Goal: Task Accomplishment & Management: Complete application form

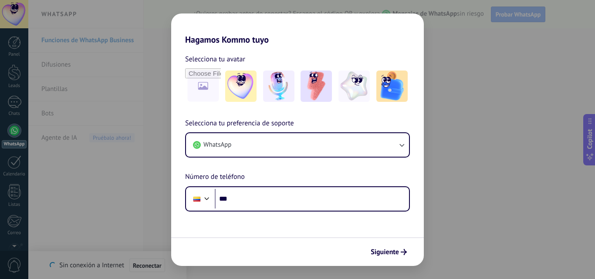
click at [478, 115] on div "Hagamos Kommo tuyo Selecciona tu avatar Selecciona tu preferencia de soporte Wh…" at bounding box center [297, 139] width 595 height 279
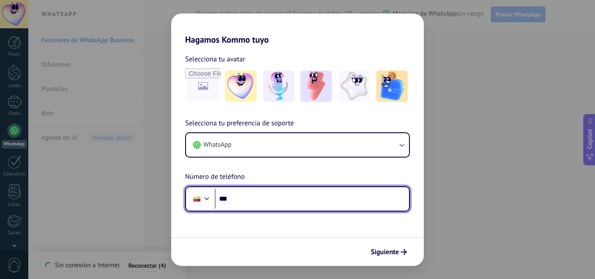
click at [312, 190] on input "***" at bounding box center [312, 199] width 194 height 20
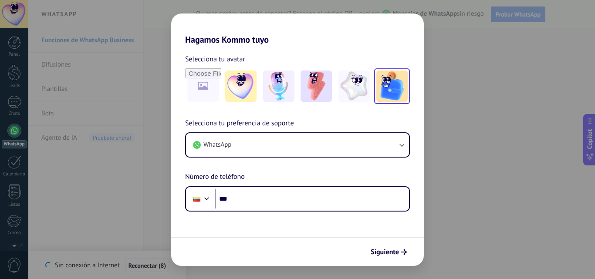
click at [383, 94] on img at bounding box center [391, 86] width 31 height 31
click at [399, 247] on button "Siguiente" at bounding box center [389, 252] width 44 height 15
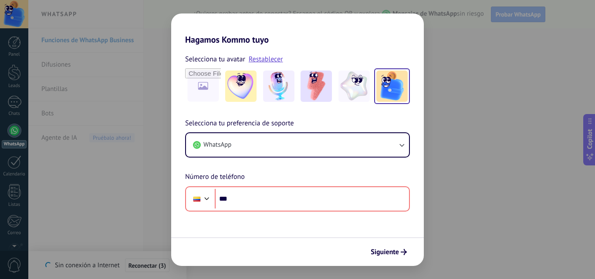
click at [498, 191] on div "Hagamos Kommo tuyo Selecciona tu avatar Restablecer Selecciona tu preferencia d…" at bounding box center [297, 139] width 595 height 279
click at [50, 170] on div "Hagamos Kommo tuyo Selecciona tu avatar Restablecer Selecciona tu preferencia d…" at bounding box center [297, 139] width 595 height 279
click at [526, 117] on div "Hagamos Kommo tuyo Selecciona tu avatar Restablecer Selecciona tu preferencia d…" at bounding box center [297, 139] width 595 height 279
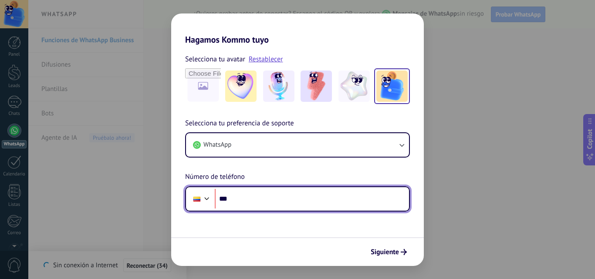
click at [233, 193] on input "***" at bounding box center [312, 199] width 194 height 20
type input "**********"
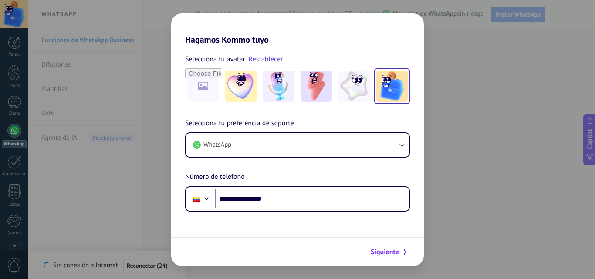
click at [371, 246] on button "Siguiente" at bounding box center [389, 252] width 44 height 15
click at [388, 253] on span "Siguiente" at bounding box center [385, 252] width 28 height 6
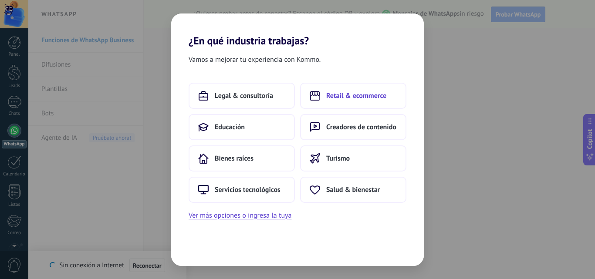
click at [340, 99] on span "Retail & ecommerce" at bounding box center [356, 95] width 60 height 9
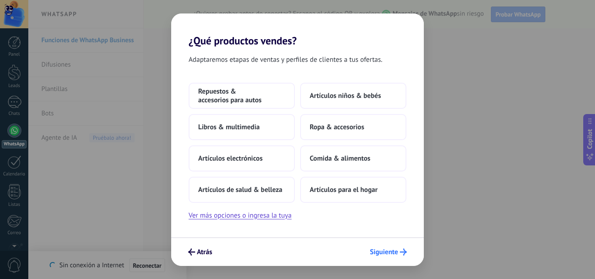
click at [376, 252] on span "Siguiente" at bounding box center [384, 252] width 28 height 6
click at [339, 124] on span "Ropa & accesorios" at bounding box center [337, 127] width 54 height 9
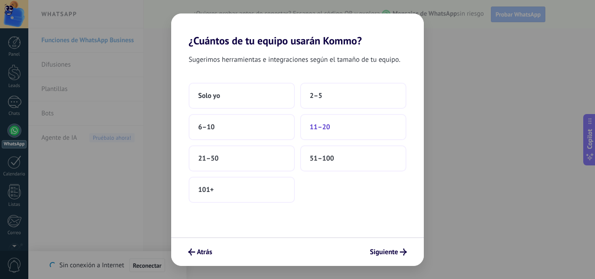
click at [310, 121] on button "11–20" at bounding box center [353, 127] width 106 height 26
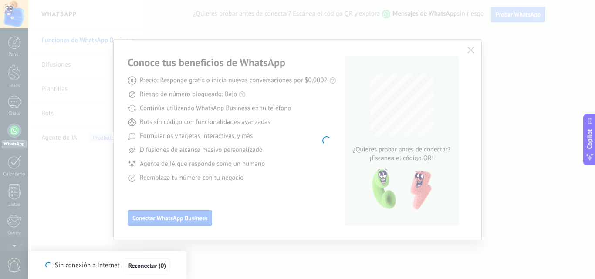
drag, startPoint x: 241, startPoint y: 167, endPoint x: 243, endPoint y: 202, distance: 35.3
click at [249, 161] on body ".abccls-1,.abccls-2{fill-rule:evenodd}.abccls-2{fill:#fff} .abfcls-1{fill:none}…" at bounding box center [297, 139] width 595 height 279
click at [466, 78] on body ".abccls-1,.abccls-2{fill-rule:evenodd}.abccls-2{fill:#fff} .abfcls-1{fill:none}…" at bounding box center [297, 139] width 595 height 279
click at [468, 80] on body ".abccls-1,.abccls-2{fill-rule:evenodd}.abccls-2{fill:#fff} .abfcls-1{fill:none}…" at bounding box center [297, 139] width 595 height 279
click at [467, 78] on body ".abccls-1,.abccls-2{fill-rule:evenodd}.abccls-2{fill:#fff} .abfcls-1{fill:none}…" at bounding box center [297, 139] width 595 height 279
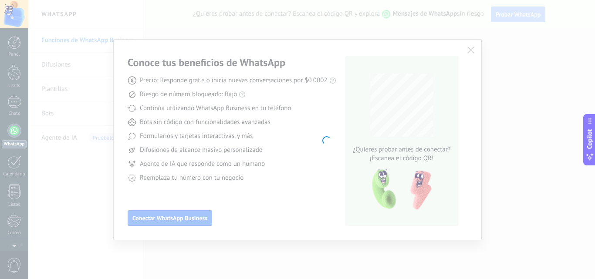
drag, startPoint x: 468, startPoint y: 10, endPoint x: 472, endPoint y: 59, distance: 49.8
click at [470, 51] on body ".abccls-1,.abccls-2{fill-rule:evenodd}.abccls-2{fill:#fff} .abfcls-1{fill:none}…" at bounding box center [297, 139] width 595 height 279
click at [474, 53] on body ".abccls-1,.abccls-2{fill-rule:evenodd}.abccls-2{fill:#fff} .abfcls-1{fill:none}…" at bounding box center [297, 139] width 595 height 279
click at [475, 49] on body ".abccls-1,.abccls-2{fill-rule:evenodd}.abccls-2{fill:#fff} .abfcls-1{fill:none}…" at bounding box center [297, 139] width 595 height 279
drag, startPoint x: 475, startPoint y: 58, endPoint x: 486, endPoint y: 101, distance: 44.4
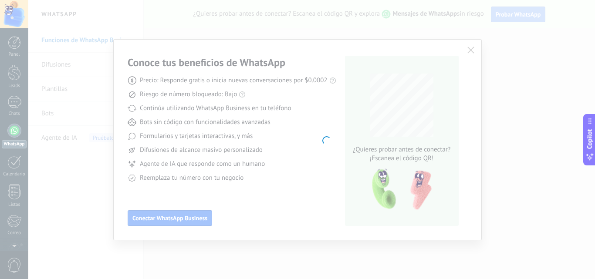
click at [483, 88] on body ".abccls-1,.abccls-2{fill-rule:evenodd}.abccls-2{fill:#fff} .abfcls-1{fill:none}…" at bounding box center [297, 139] width 595 height 279
drag, startPoint x: 486, startPoint y: 108, endPoint x: 465, endPoint y: 113, distance: 21.1
click at [486, 109] on body ".abccls-1,.abccls-2{fill-rule:evenodd}.abccls-2{fill:#fff} .abfcls-1{fill:none}…" at bounding box center [297, 139] width 595 height 279
